Goal: Find contact information: Find contact information

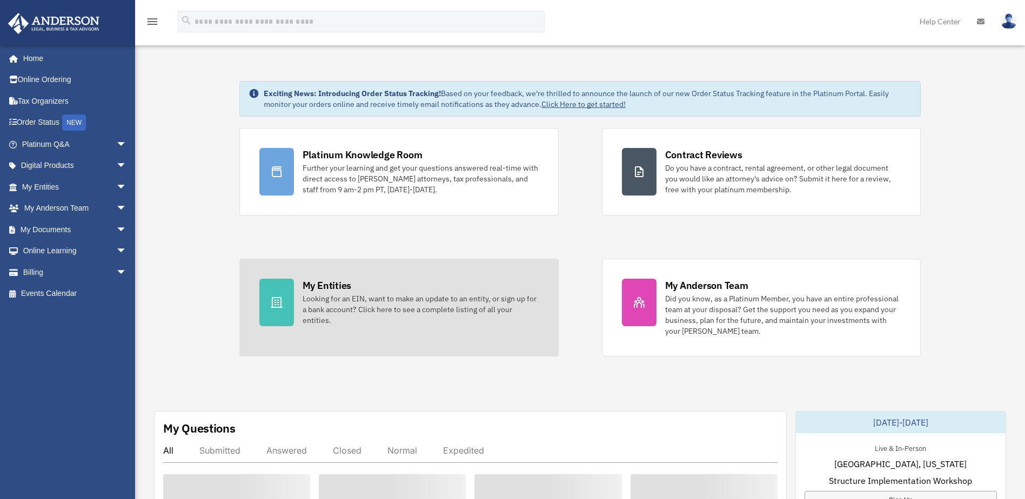
click at [351, 315] on div "Looking for an EIN, want to make an update to an entity, or sign up for a bank …" at bounding box center [420, 309] width 236 height 32
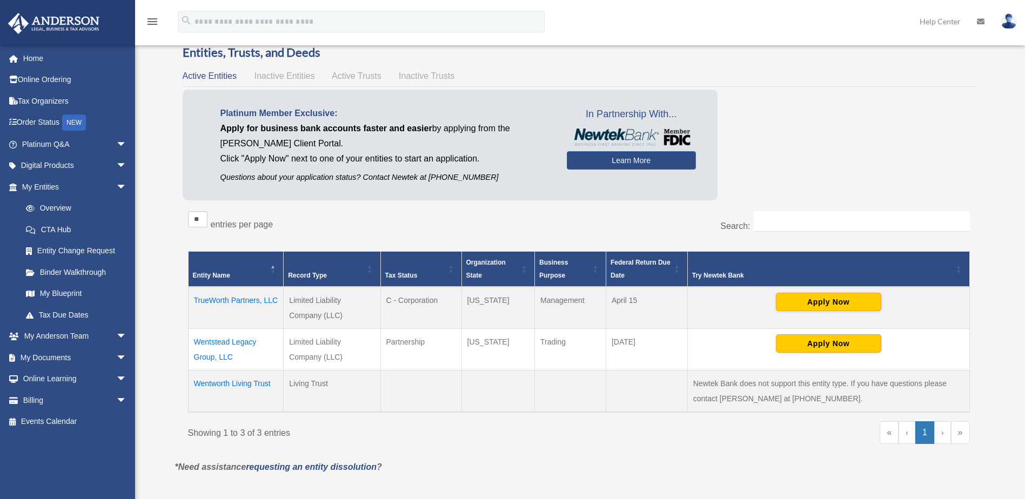
scroll to position [54, 0]
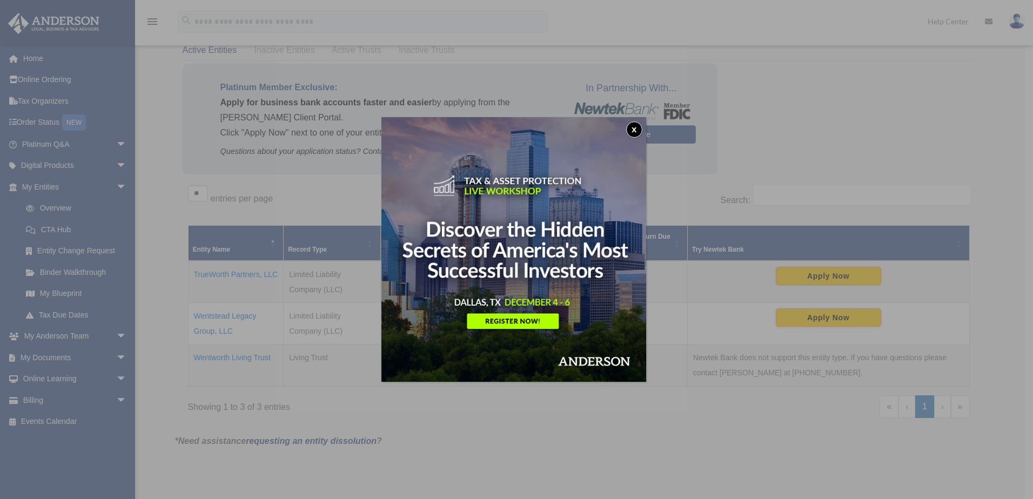
click at [637, 127] on button "x" at bounding box center [634, 130] width 16 height 16
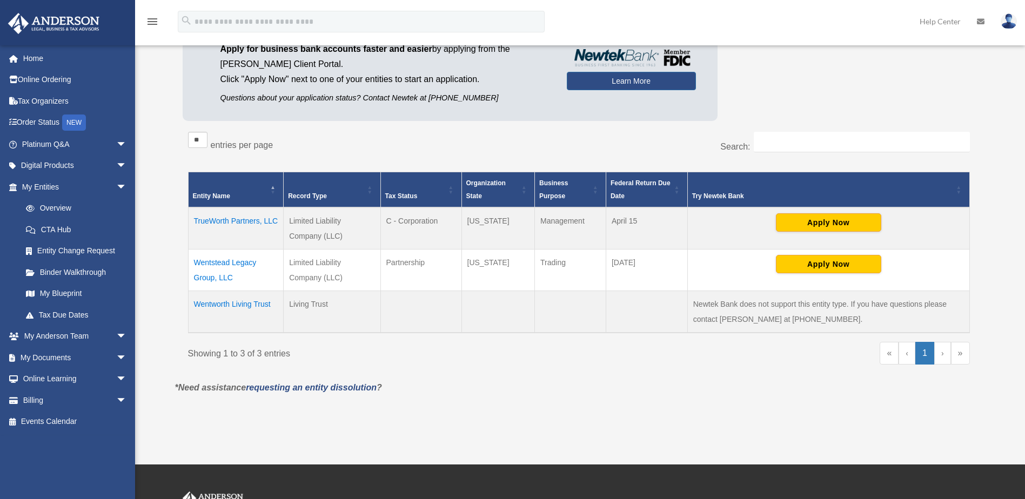
scroll to position [108, 0]
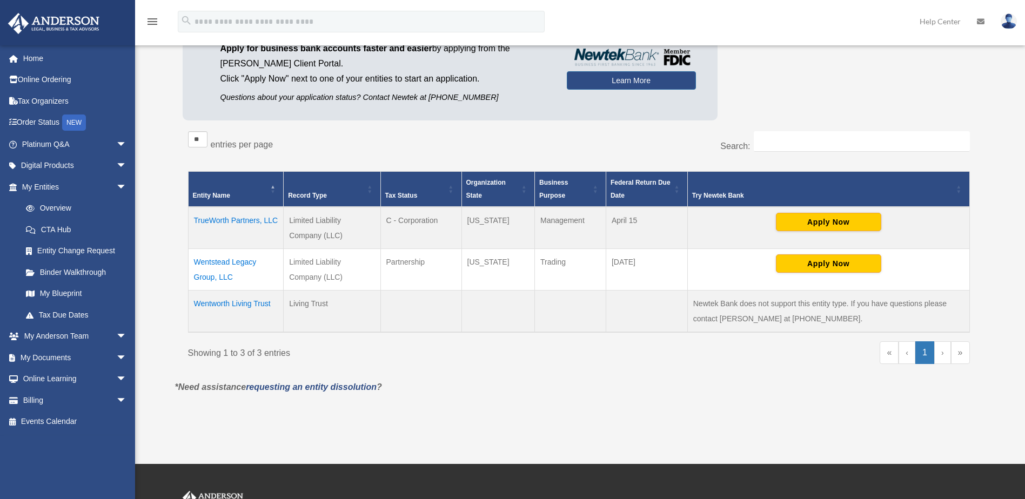
click at [241, 301] on td "Wentworth Living Trust" at bounding box center [236, 311] width 96 height 42
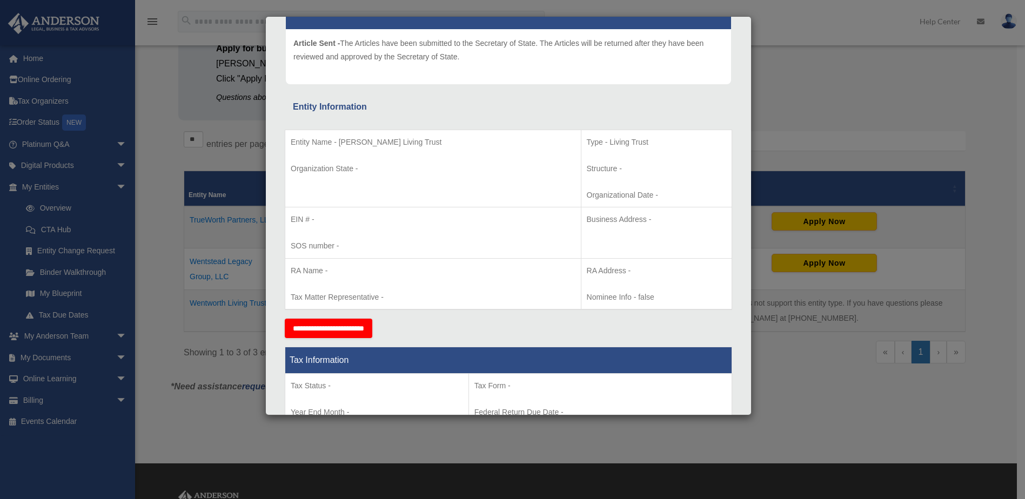
scroll to position [0, 0]
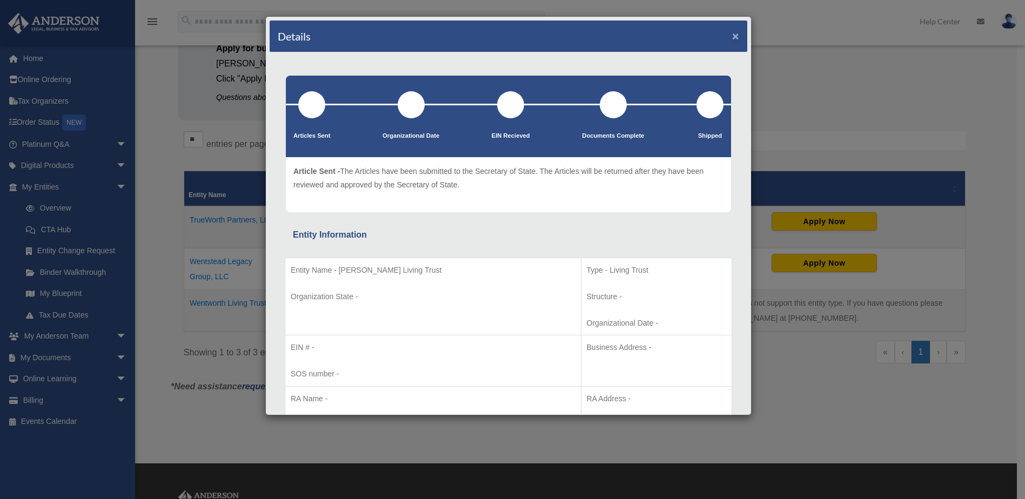
click at [732, 37] on button "×" at bounding box center [735, 35] width 7 height 11
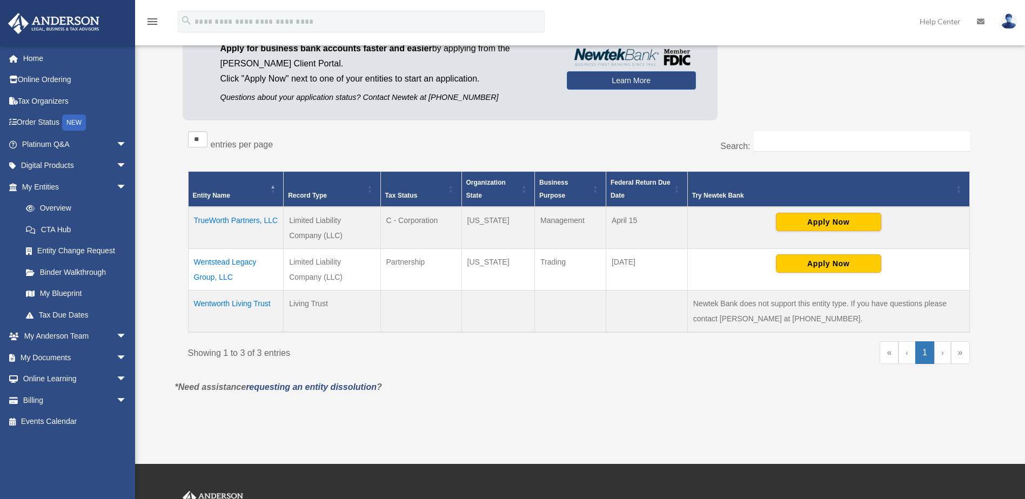
click at [245, 218] on td "TrueWorth Partners, LLC" at bounding box center [236, 228] width 96 height 42
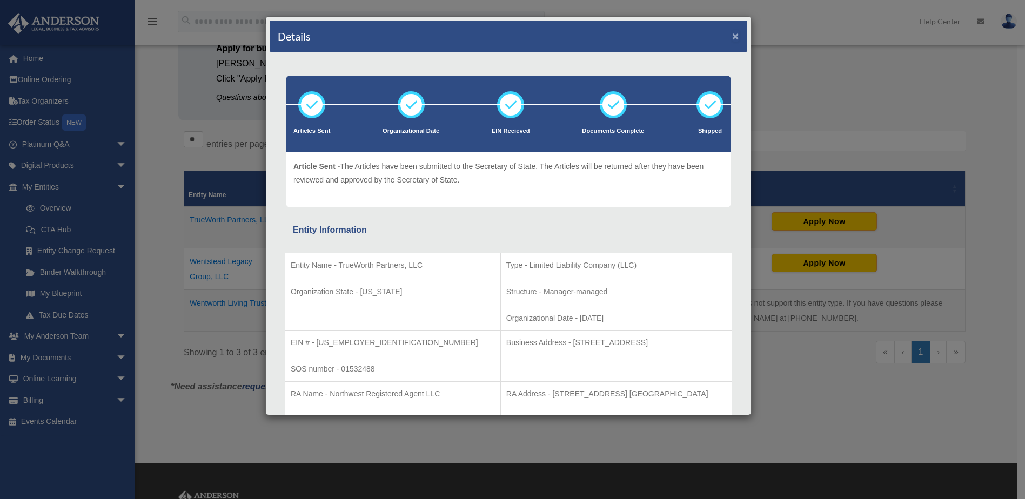
click at [732, 33] on button "×" at bounding box center [735, 35] width 7 height 11
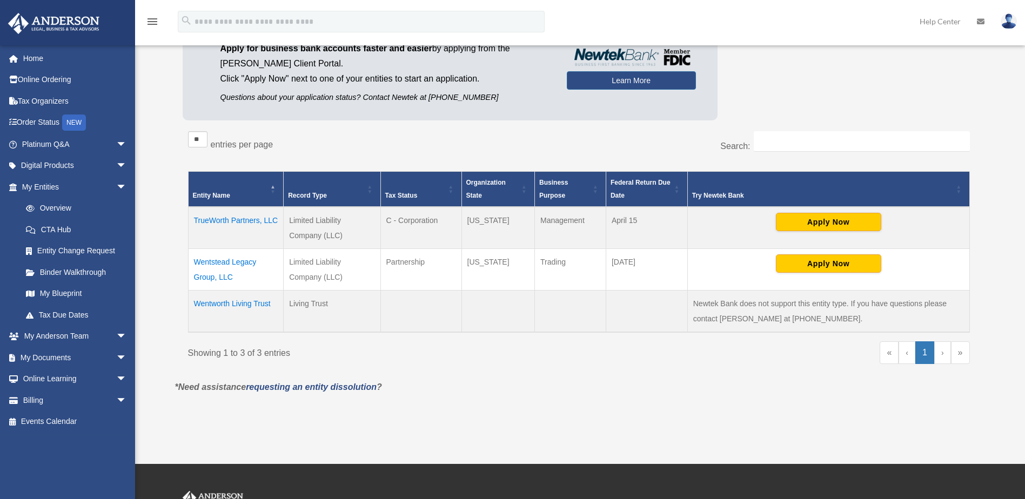
click at [243, 263] on td "Wentstead Legacy Group, LLC" at bounding box center [236, 269] width 96 height 42
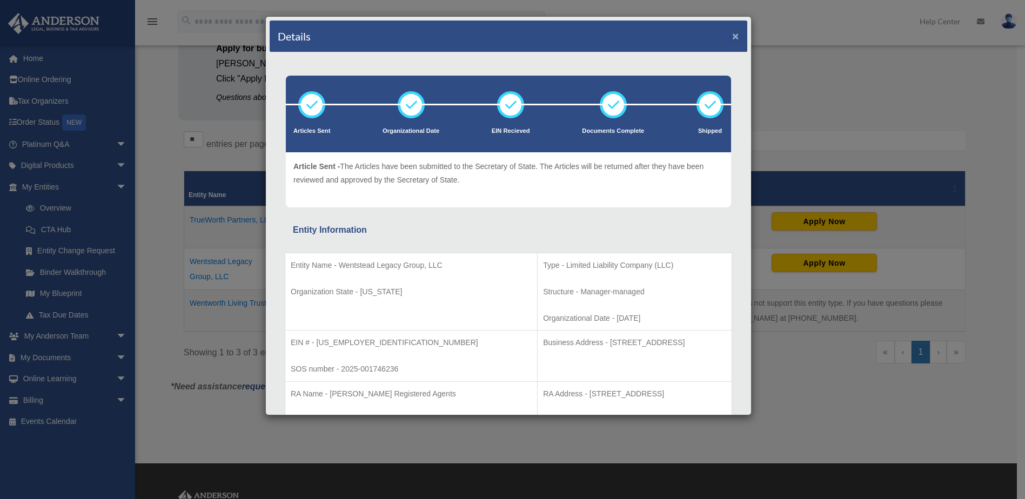
click at [732, 35] on button "×" at bounding box center [735, 35] width 7 height 11
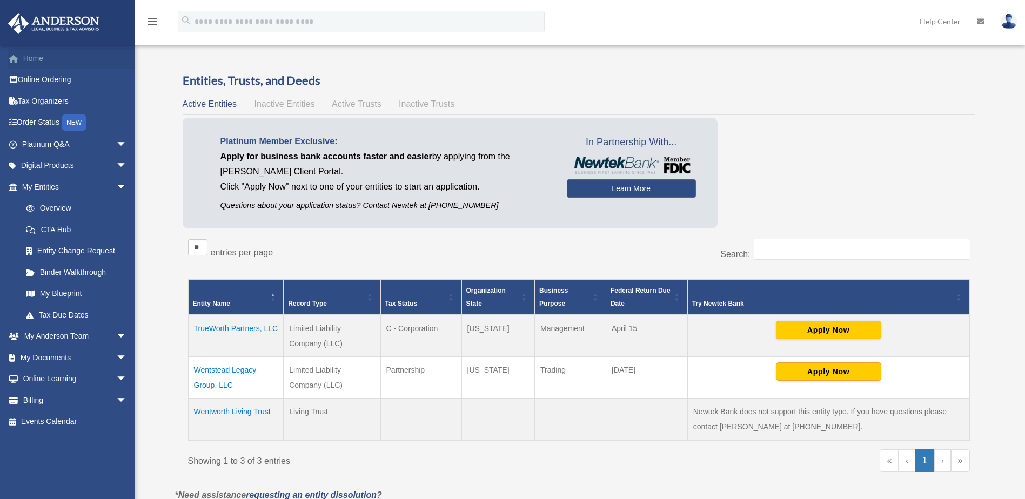
click at [34, 54] on link "Home" at bounding box center [76, 59] width 136 height 22
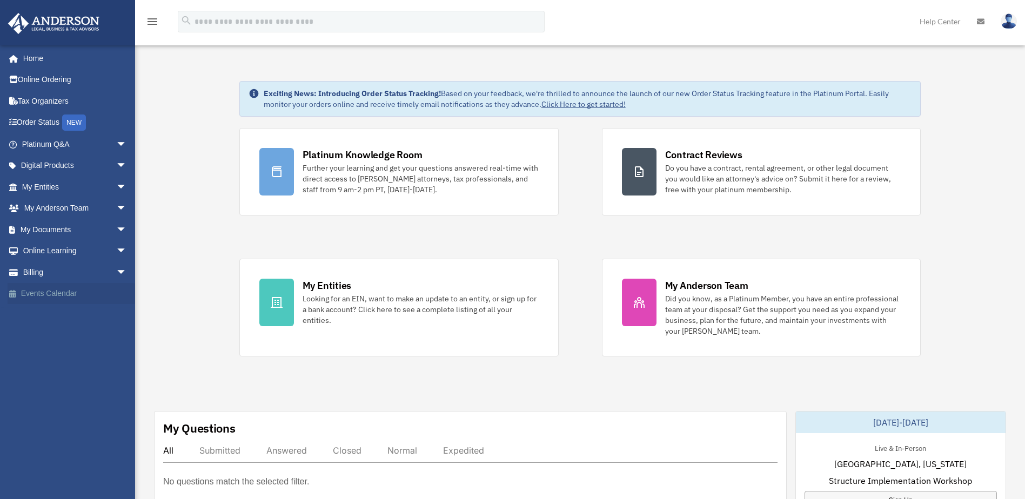
drag, startPoint x: 45, startPoint y: 290, endPoint x: 83, endPoint y: 290, distance: 37.8
click at [45, 290] on link "Events Calendar" at bounding box center [76, 294] width 136 height 22
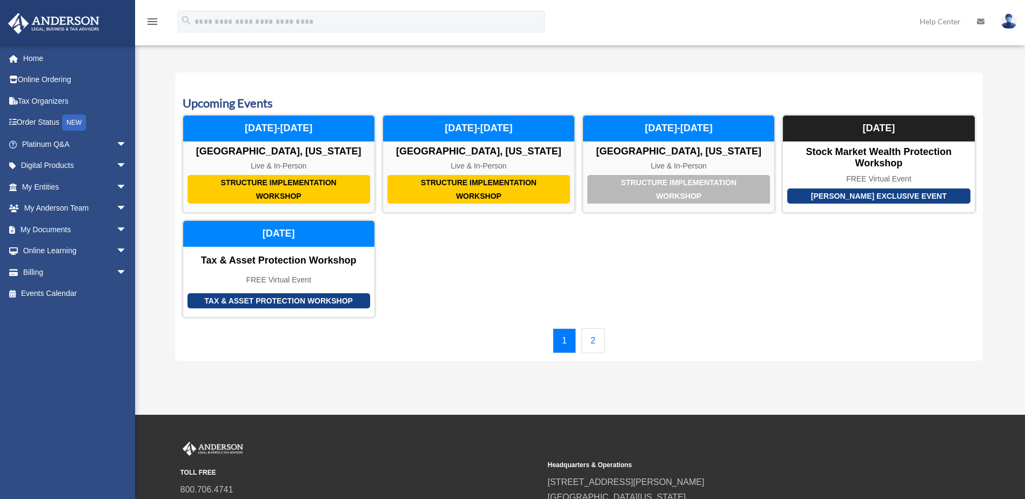
click at [597, 339] on link "2" at bounding box center [592, 340] width 23 height 25
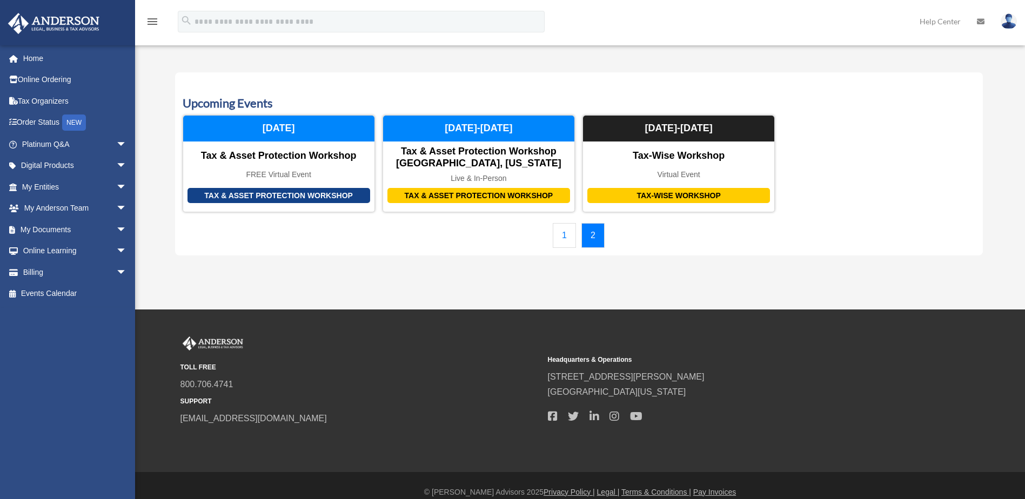
click at [565, 233] on link "1" at bounding box center [564, 235] width 23 height 25
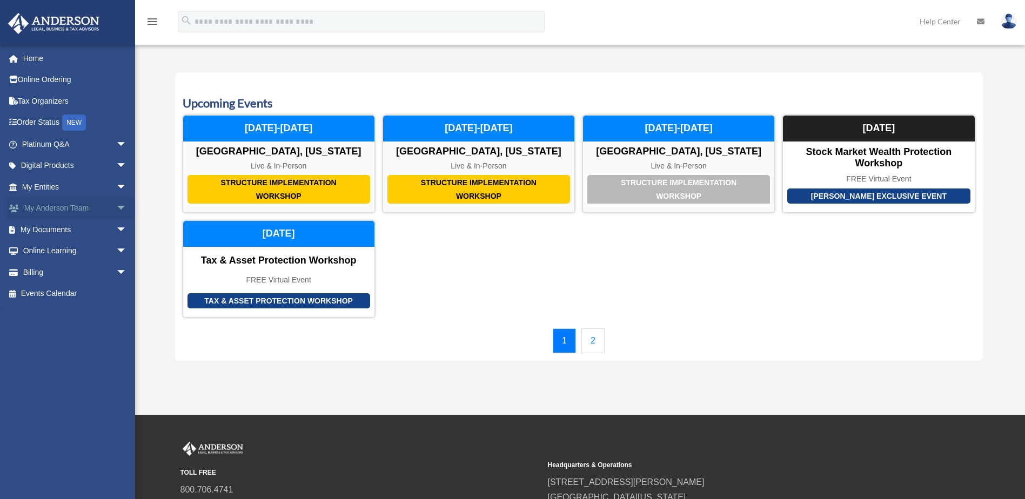
click at [60, 206] on link "My Anderson Team arrow_drop_down" at bounding box center [76, 209] width 136 height 22
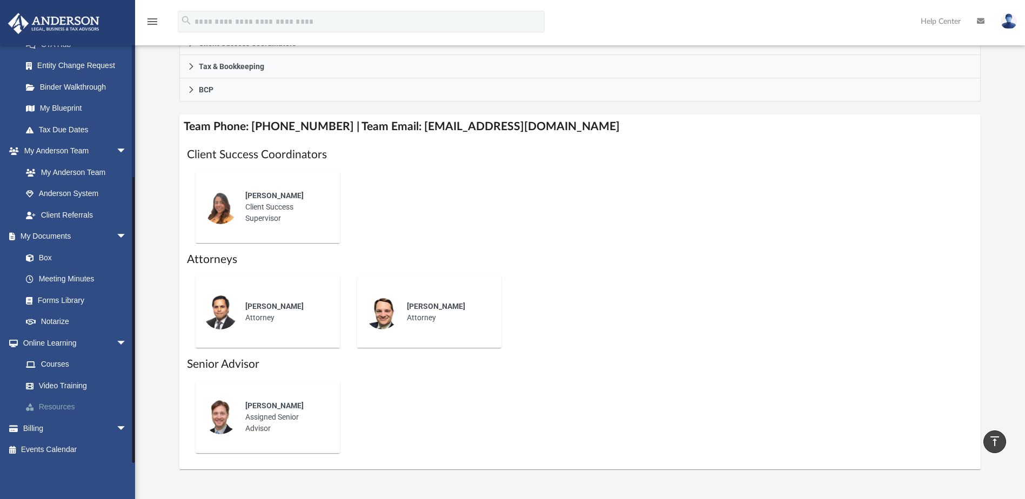
scroll to position [378, 0]
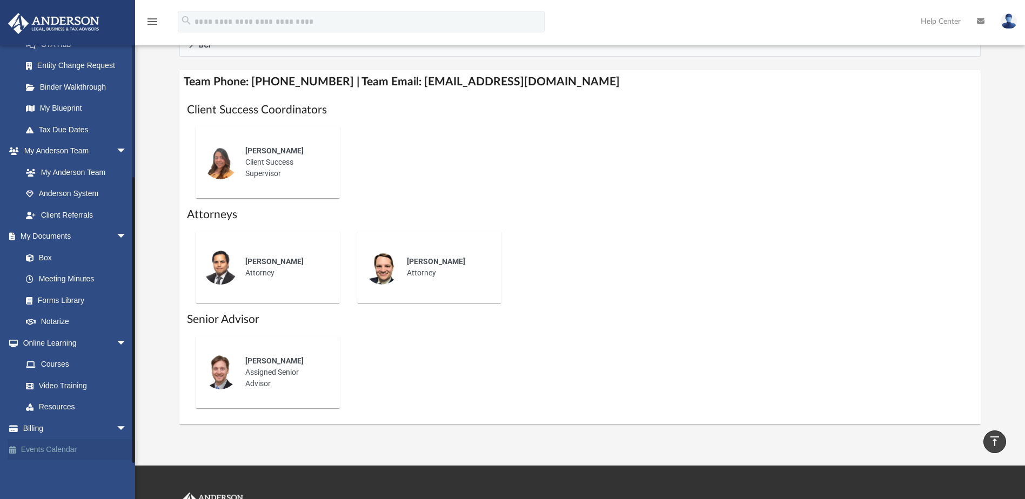
click at [54, 447] on link "Events Calendar" at bounding box center [76, 450] width 136 height 22
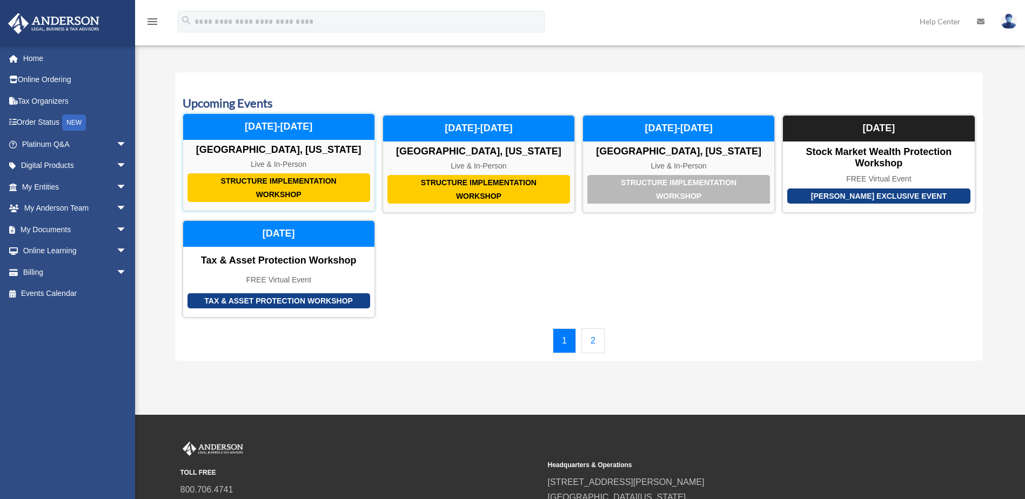
click at [283, 159] on div "Structure Implementation Workshop [GEOGRAPHIC_DATA], [US_STATE] Live & In-Perso…" at bounding box center [279, 162] width 192 height 98
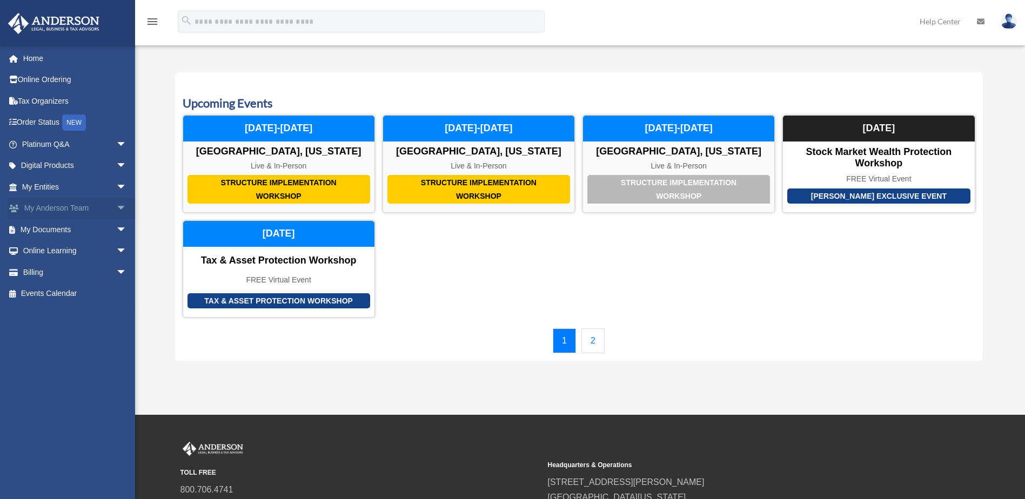
click at [50, 203] on link "My [PERSON_NAME] Team arrow_drop_down" at bounding box center [76, 209] width 136 height 22
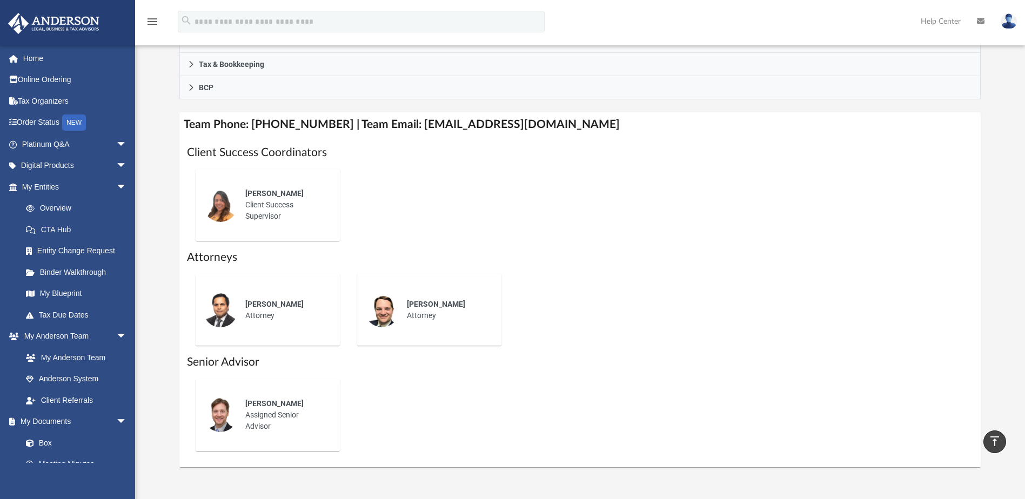
scroll to position [321, 0]
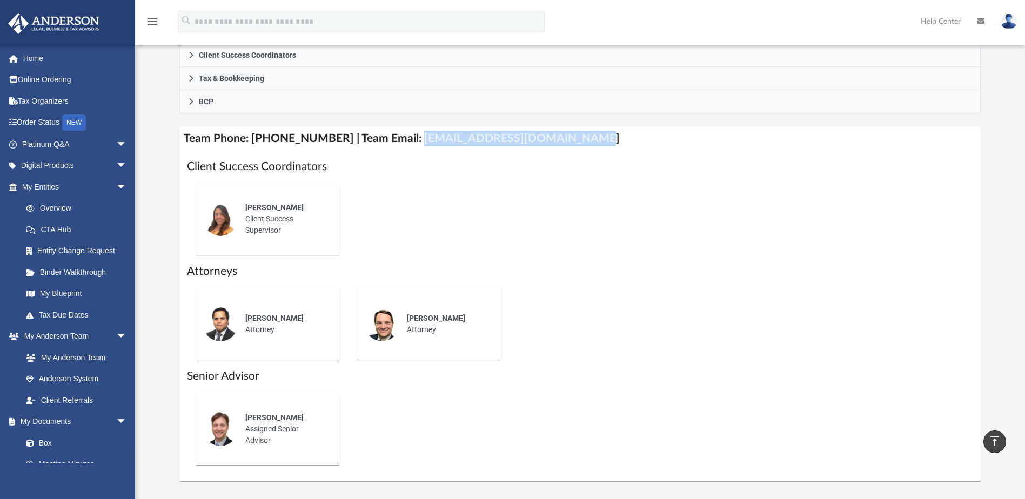
drag, startPoint x: 571, startPoint y: 137, endPoint x: 403, endPoint y: 145, distance: 168.2
click at [403, 145] on h4 "Team Phone: [PHONE_NUMBER] | Team Email: [EMAIL_ADDRESS][DOMAIN_NAME]" at bounding box center [579, 138] width 800 height 24
drag, startPoint x: 403, startPoint y: 145, endPoint x: 487, endPoint y: 138, distance: 84.0
copy h4 "myteam@andersonadvisors.com"
